Goal: Complete application form

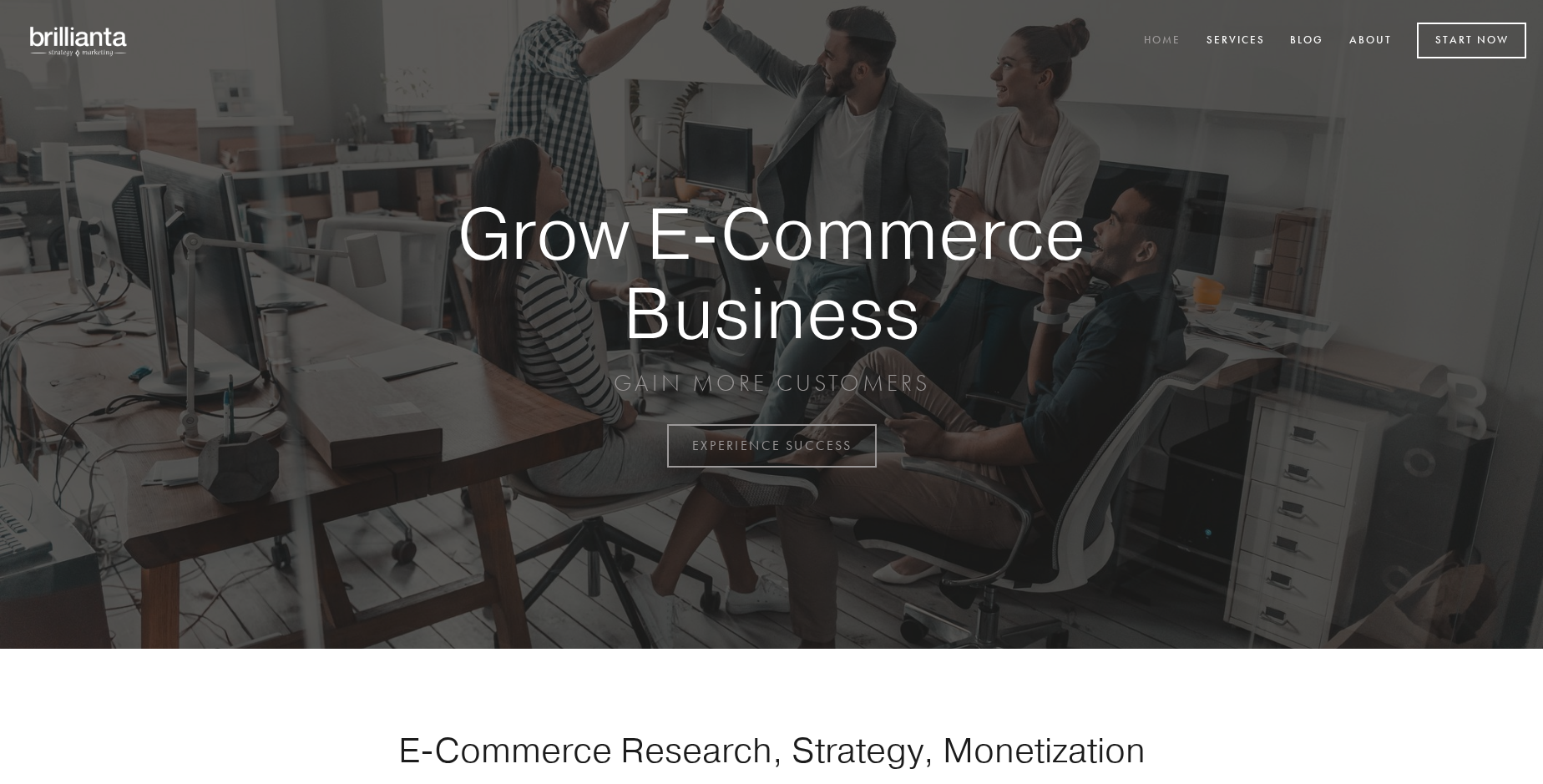
scroll to position [4376, 0]
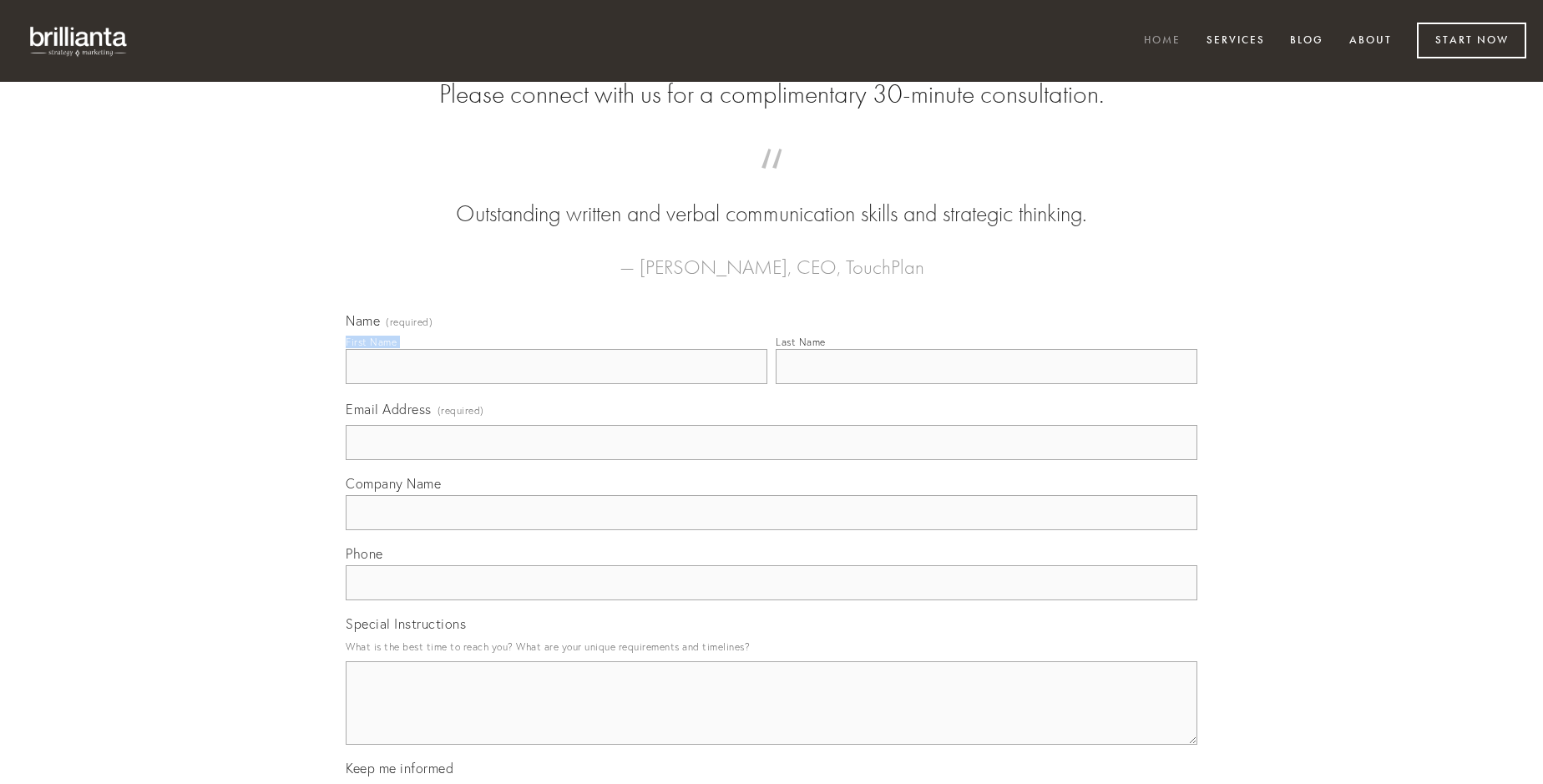
type input "[PERSON_NAME]"
click at [986, 384] on input "Last Name" at bounding box center [986, 366] width 422 height 35
type input "[PERSON_NAME]"
click at [772, 460] on input "Email Address (required)" at bounding box center [772, 443] width 852 height 35
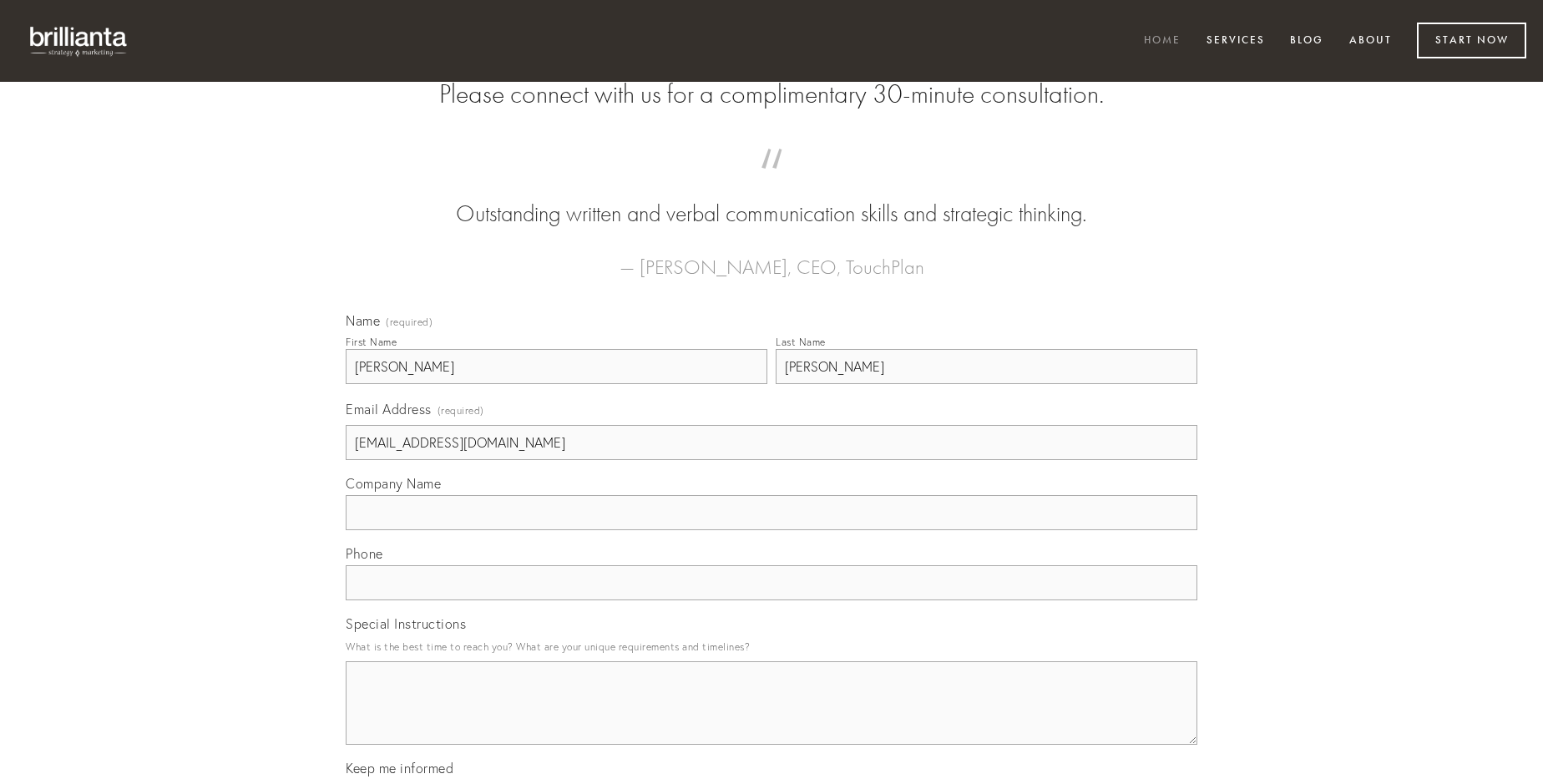
type input "[EMAIL_ADDRESS][DOMAIN_NAME]"
click at [772, 530] on input "Company Name" at bounding box center [772, 512] width 852 height 35
type input "spectaculum"
click at [772, 600] on input "text" at bounding box center [772, 583] width 852 height 35
click at [772, 718] on textarea "Special Instructions" at bounding box center [772, 703] width 852 height 83
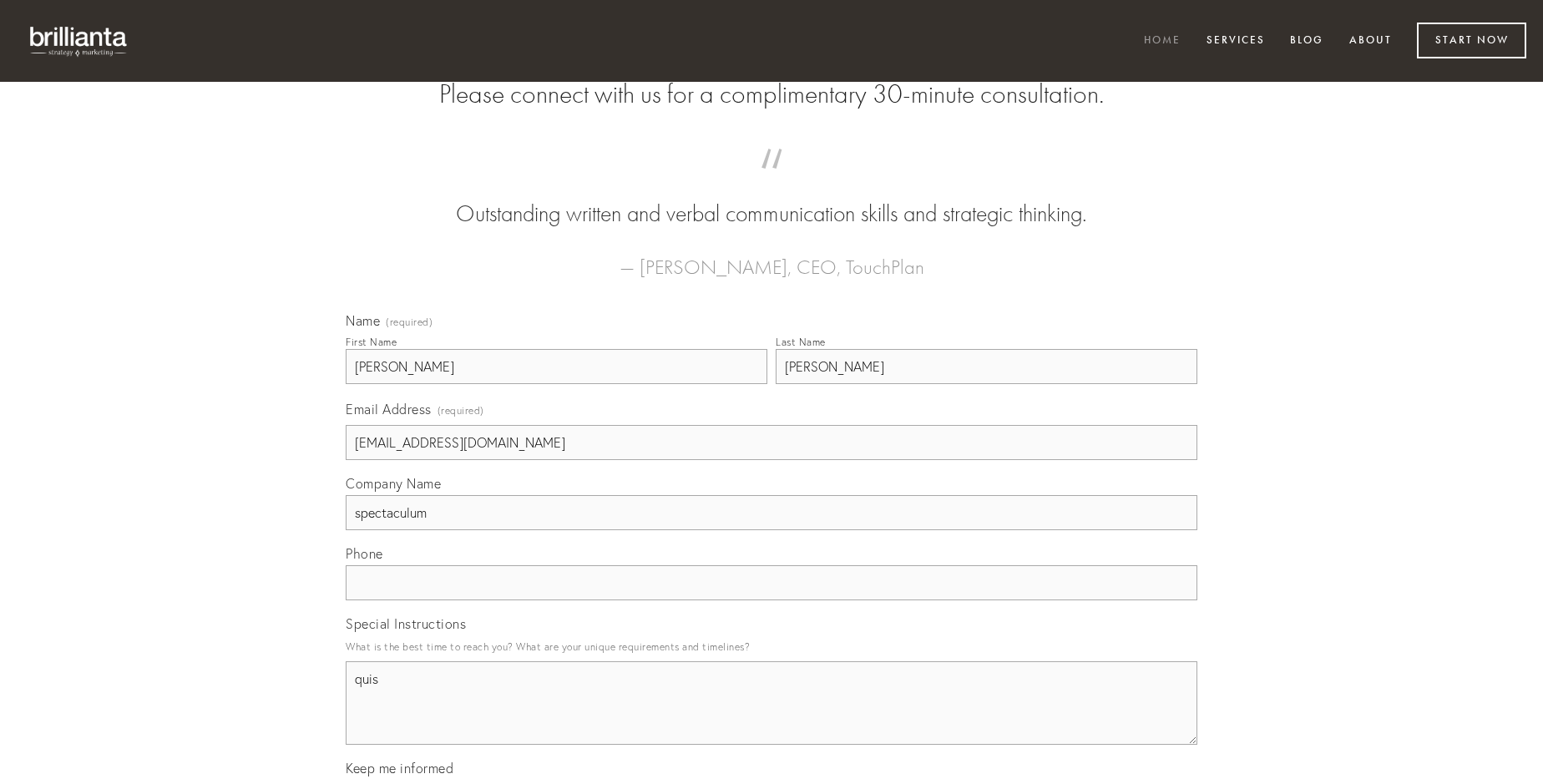
type textarea "quis"
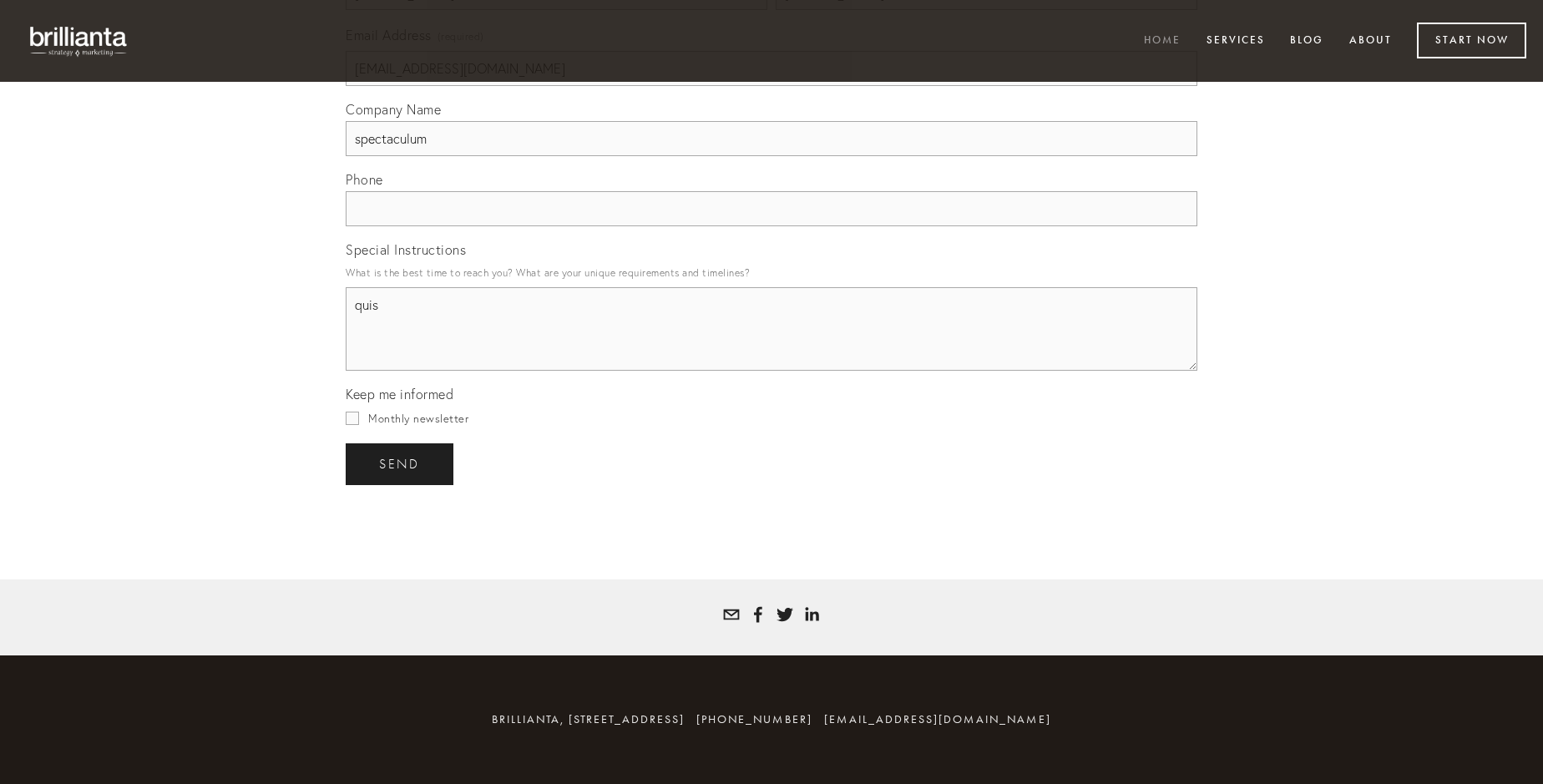
click at [400, 463] on span "send" at bounding box center [399, 464] width 41 height 15
